Goal: Find specific page/section: Find specific page/section

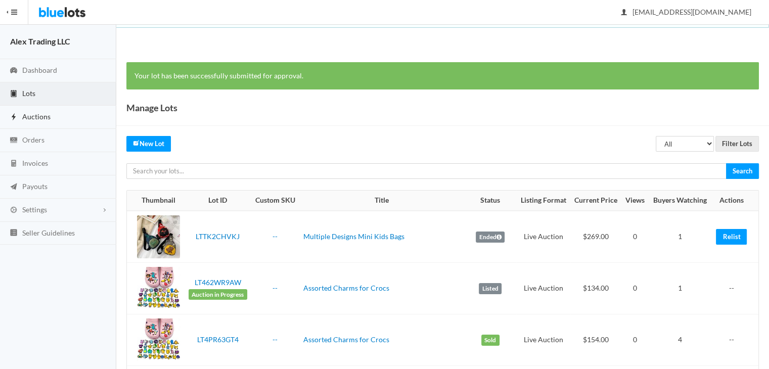
drag, startPoint x: 0, startPoint y: 0, endPoint x: 41, endPoint y: 117, distance: 124.3
click at [41, 117] on span "Auctions" at bounding box center [36, 116] width 28 height 9
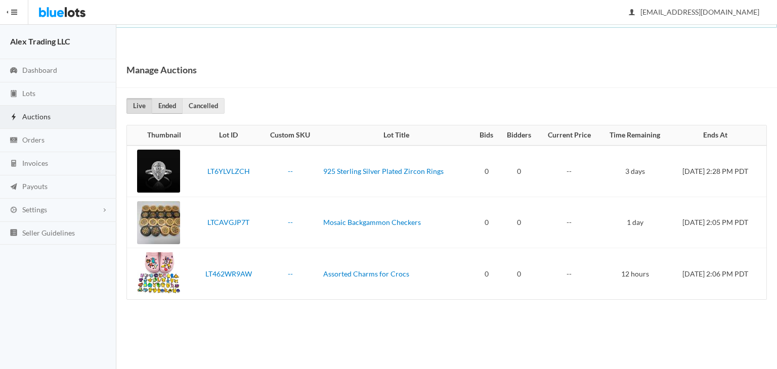
click at [166, 104] on link "Ended" at bounding box center [167, 106] width 31 height 16
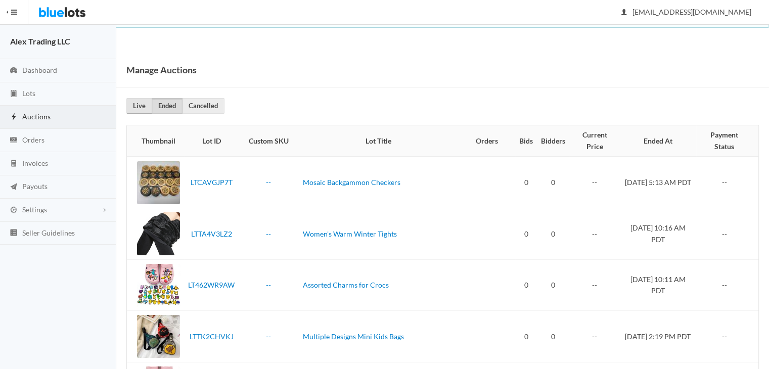
click at [140, 108] on link "Live" at bounding box center [139, 106] width 26 height 16
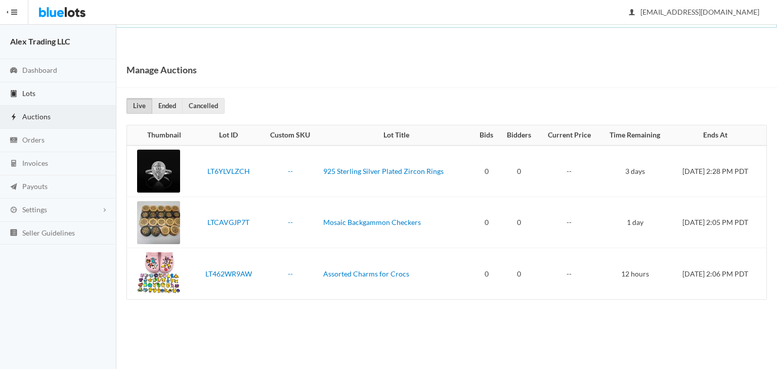
click at [75, 95] on link "Lots" at bounding box center [58, 93] width 116 height 23
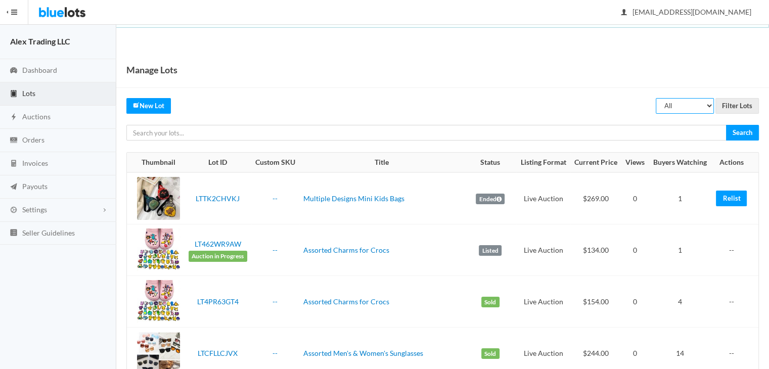
click at [685, 108] on select "All Draft Unreviewed Rejected Scheduled Listed Sold Ended" at bounding box center [685, 106] width 58 height 16
select select "ended"
click at [657, 98] on select "All Draft Unreviewed Rejected Scheduled Listed Sold Ended" at bounding box center [685, 106] width 58 height 16
click at [736, 105] on input "Filter Lots" at bounding box center [737, 106] width 43 height 16
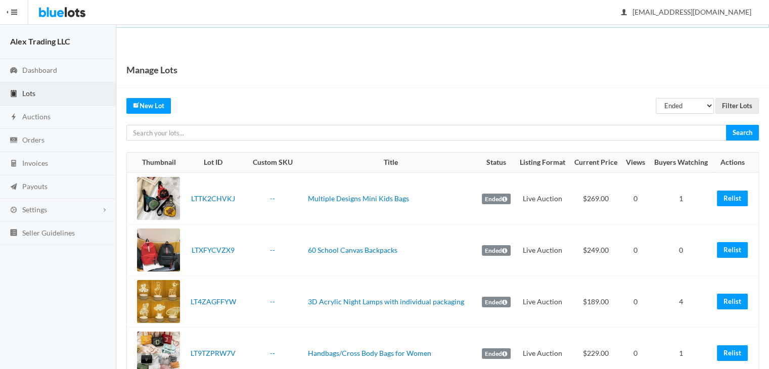
click at [59, 95] on link "Lots" at bounding box center [58, 93] width 116 height 23
